Goal: Task Accomplishment & Management: Manage account settings

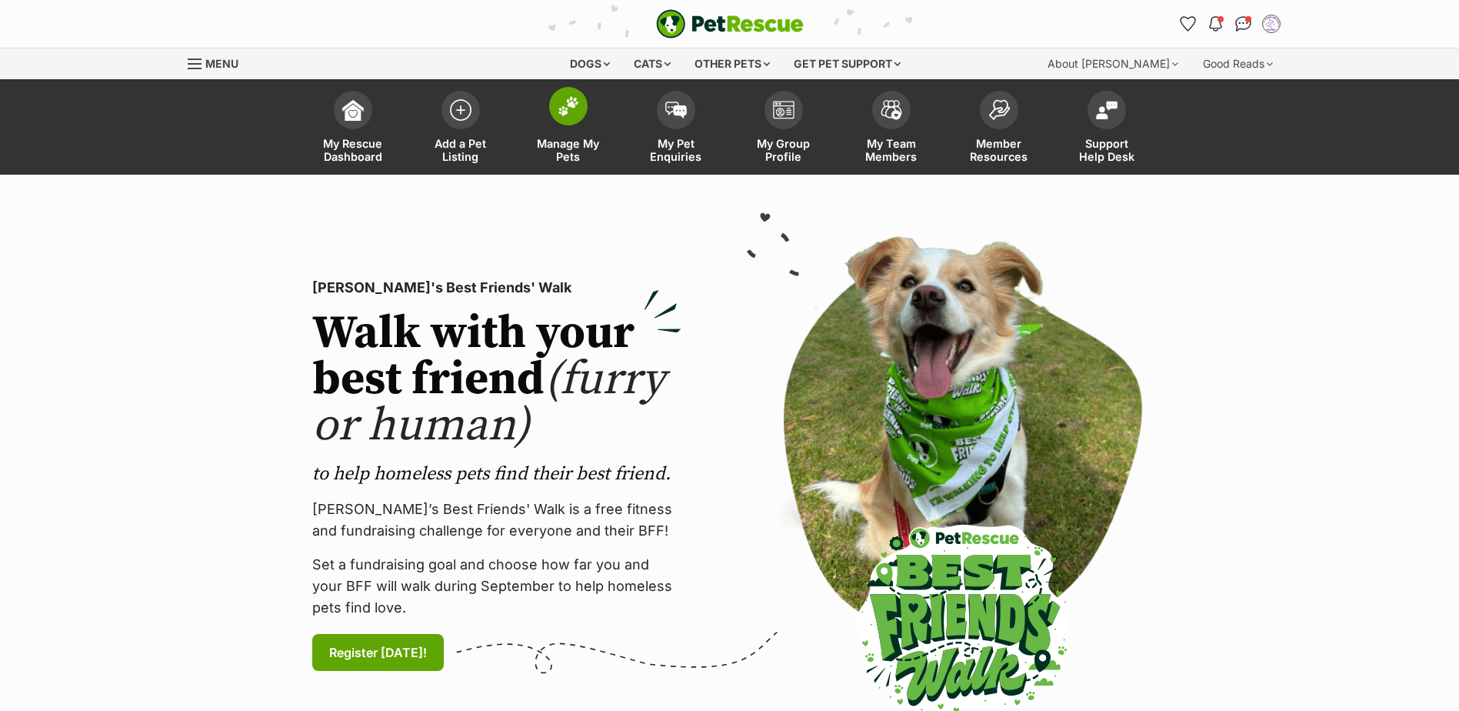
click at [558, 105] on img at bounding box center [569, 106] width 22 height 20
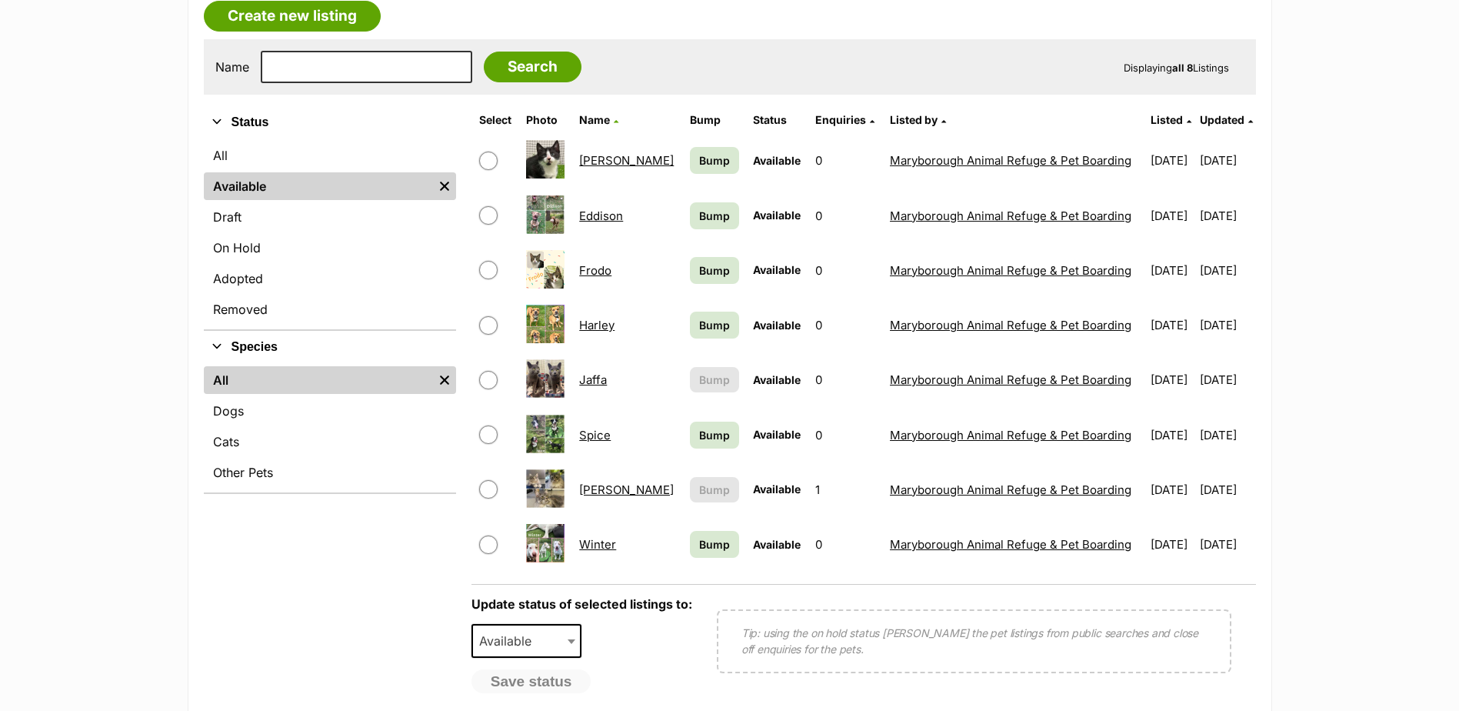
scroll to position [411, 0]
click at [485, 485] on input "checkbox" at bounding box center [488, 490] width 18 height 18
checkbox input "true"
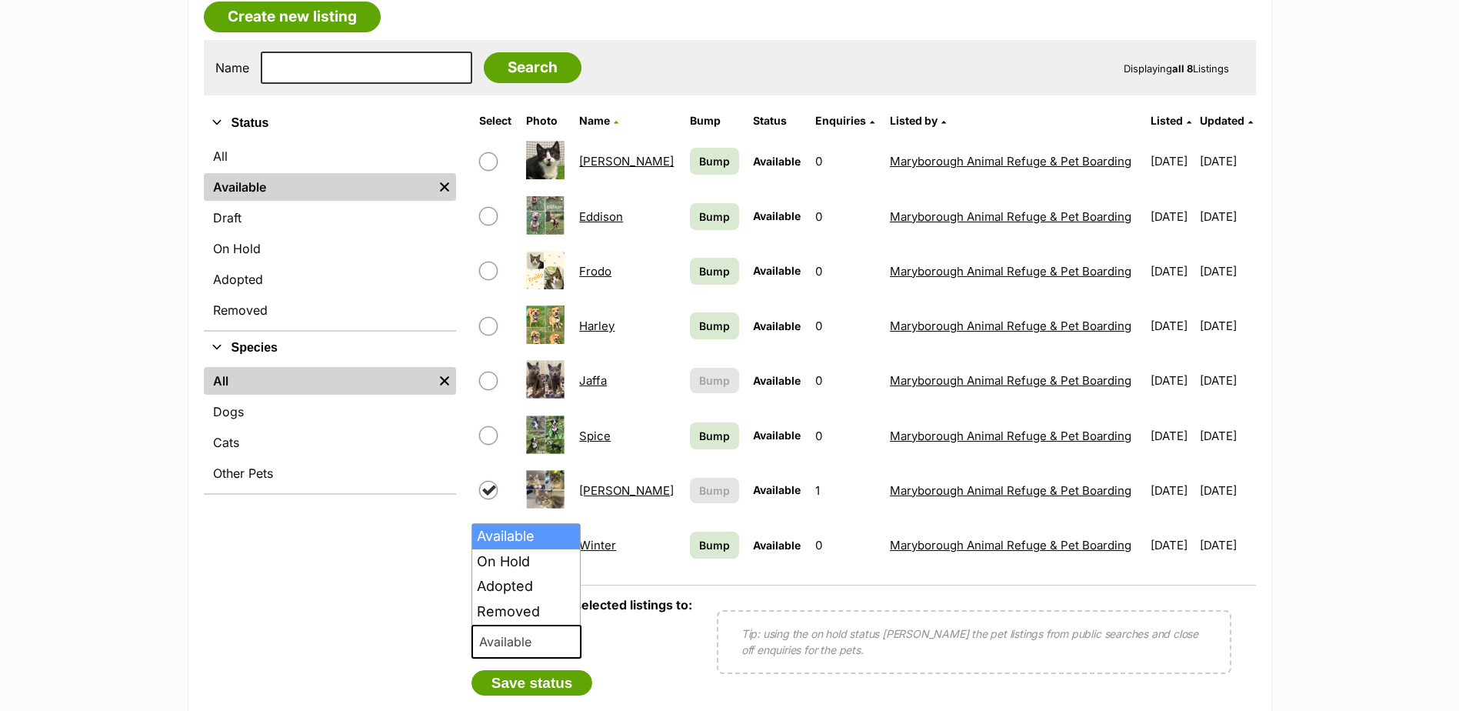
click at [551, 641] on span "Available" at bounding box center [527, 642] width 111 height 34
select select "rehomed"
click at [528, 675] on button "Save status" at bounding box center [533, 683] width 122 height 26
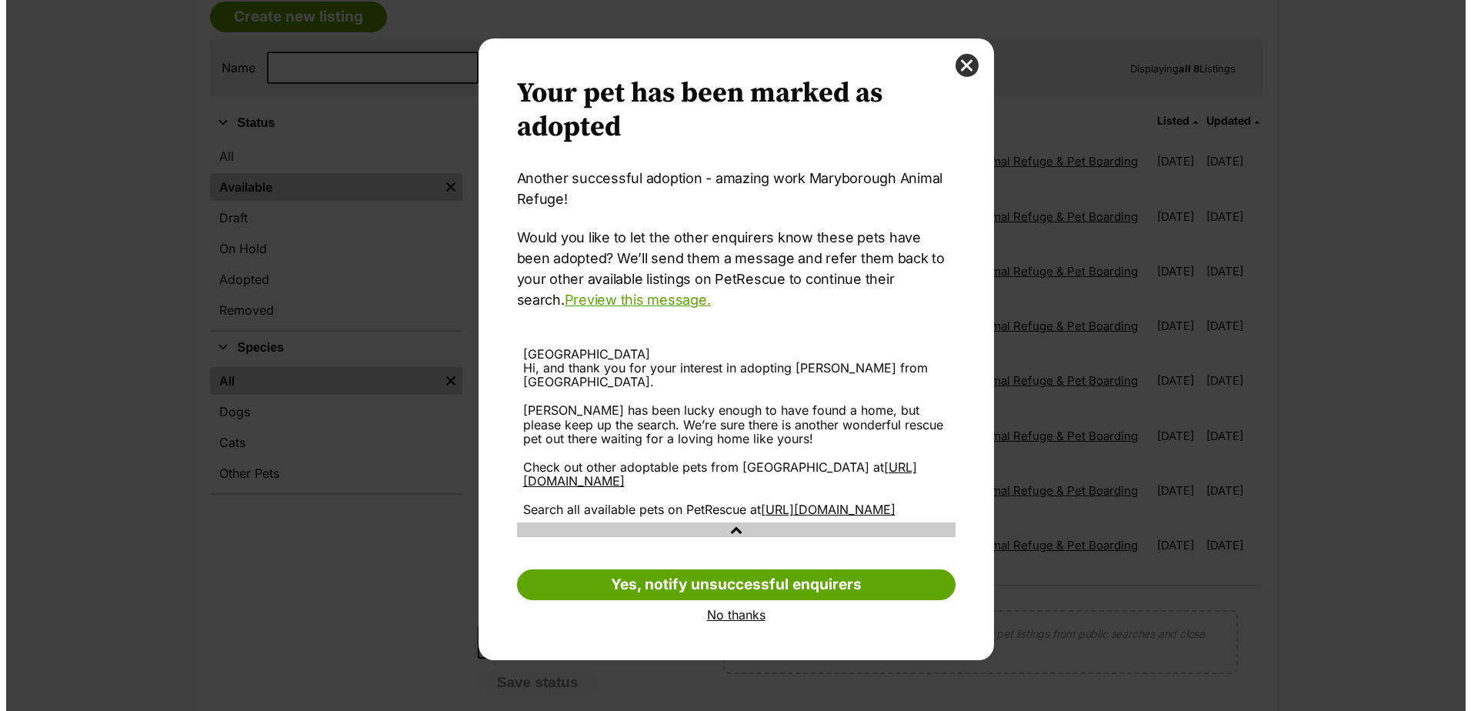
scroll to position [0, 0]
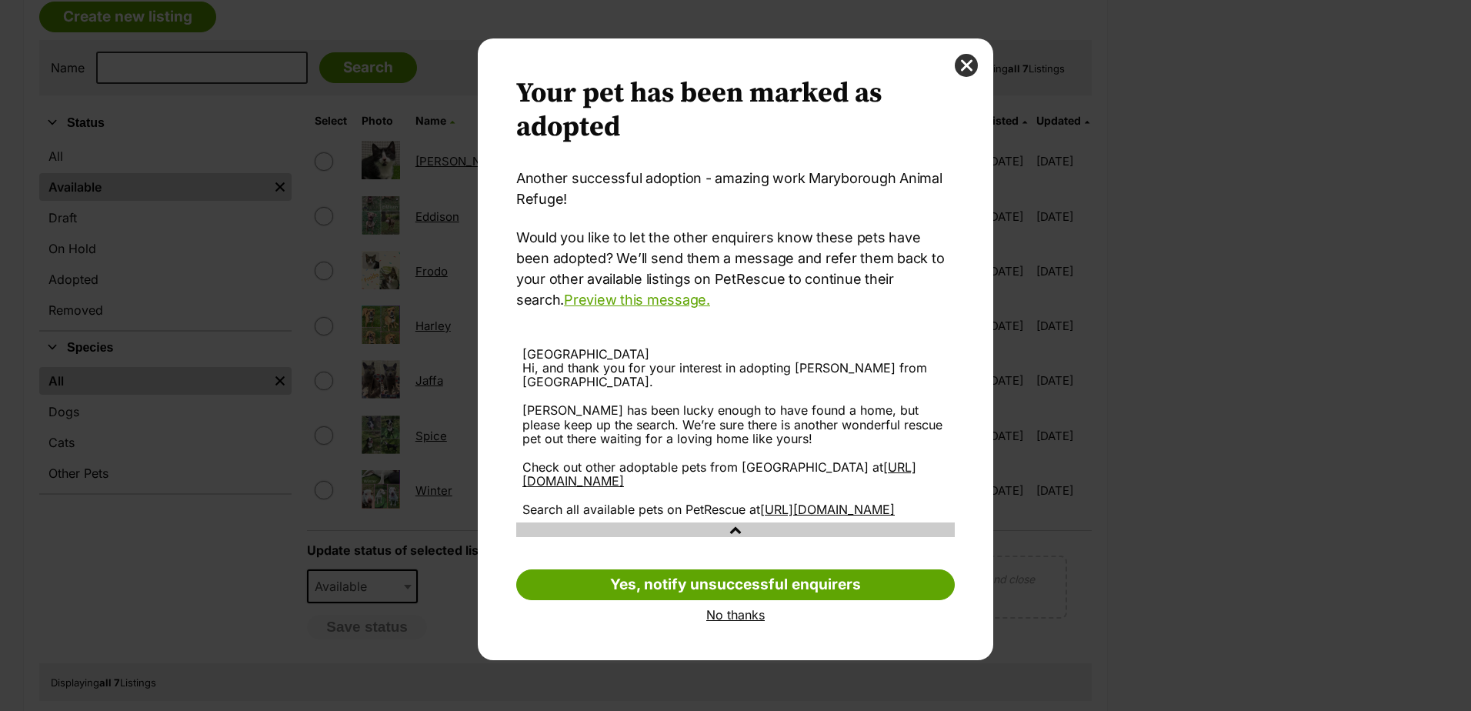
click at [724, 621] on link "No thanks" at bounding box center [735, 615] width 438 height 14
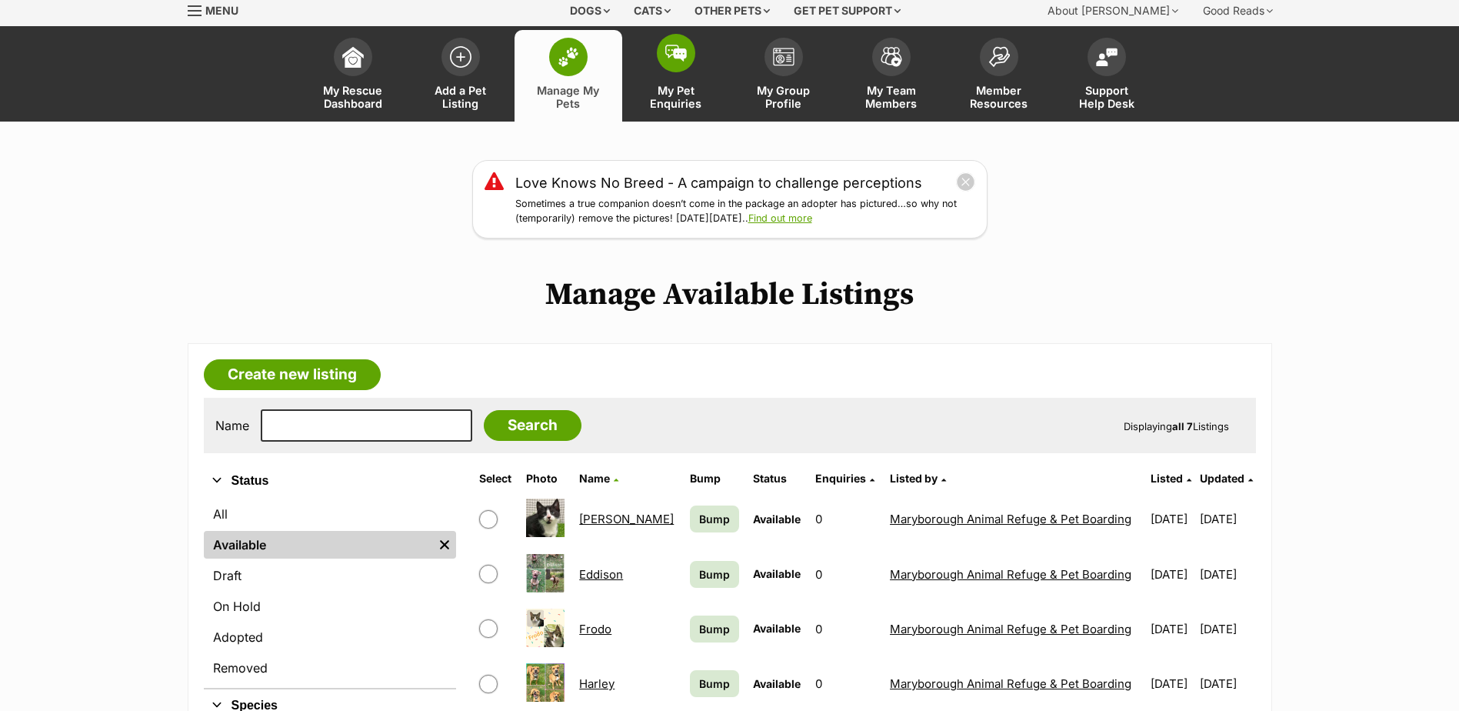
scroll to position [52, 0]
click at [679, 53] on img at bounding box center [676, 53] width 22 height 17
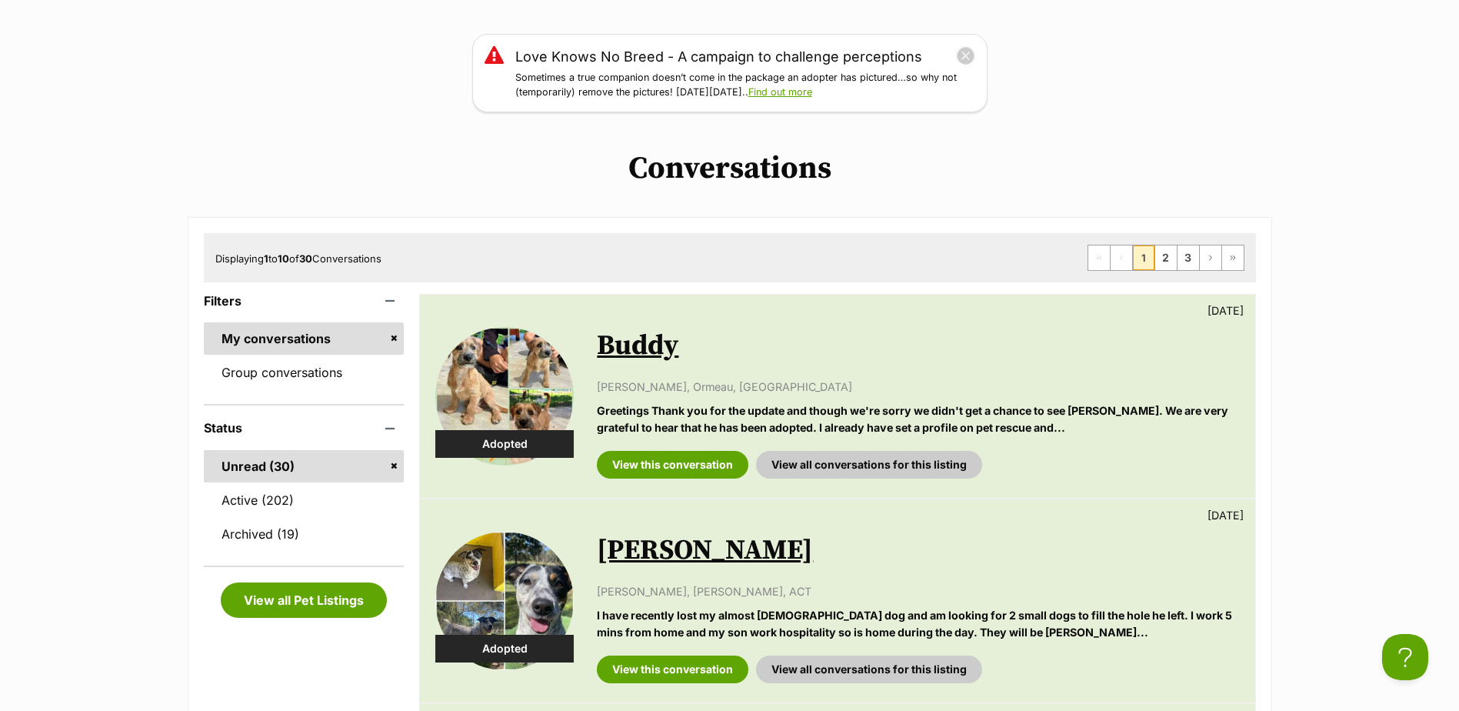
click at [1058, 455] on div "View this conversation View all conversations for this listing" at bounding box center [918, 458] width 642 height 39
